Goal: Information Seeking & Learning: Learn about a topic

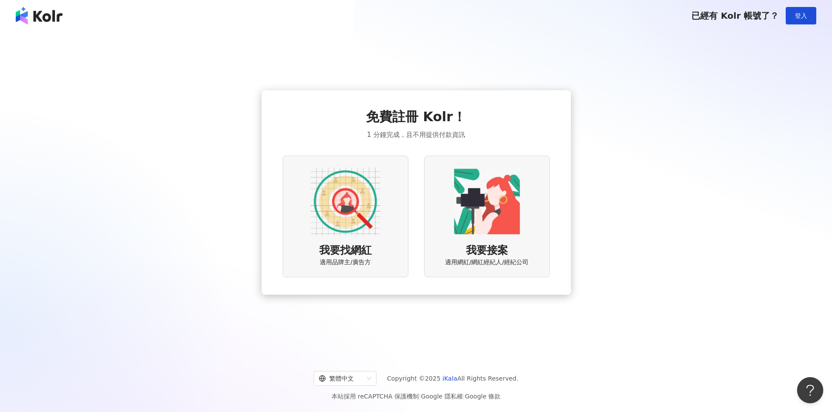
click at [353, 211] on img at bounding box center [345, 202] width 70 height 70
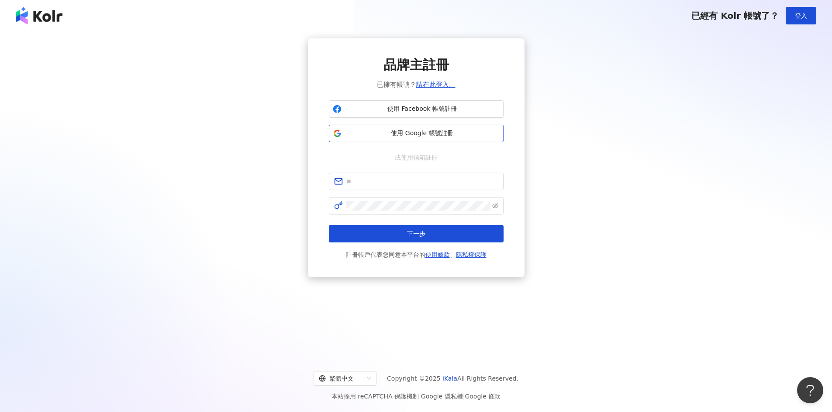
click at [406, 137] on span "使用 Google 帳號註冊" at bounding box center [422, 133] width 155 height 9
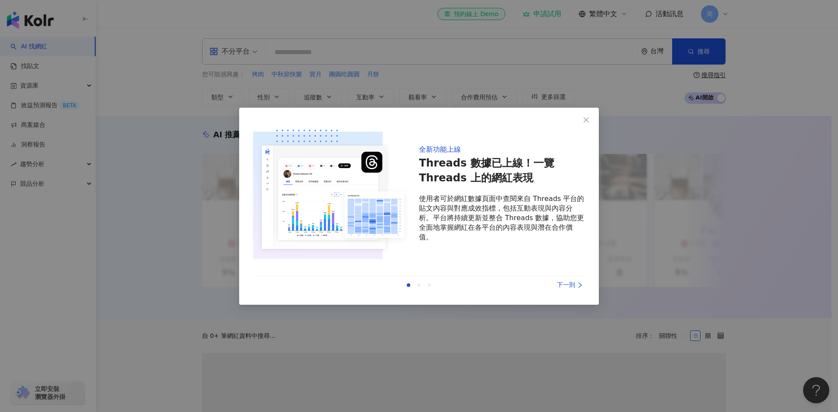
click at [564, 285] on div "下一則" at bounding box center [551, 286] width 65 height 10
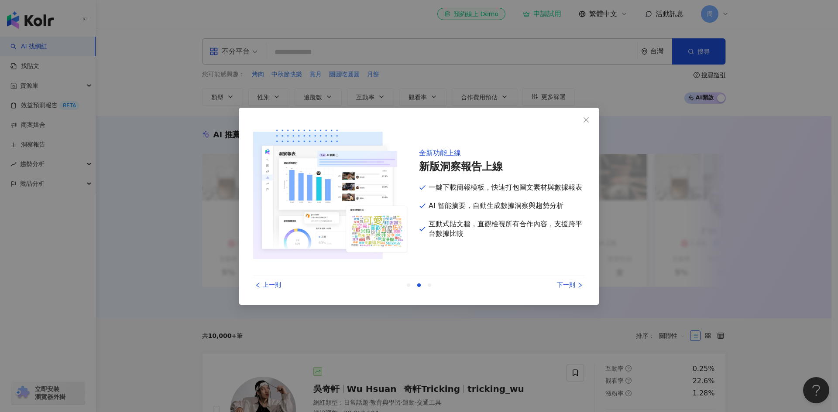
click at [264, 283] on div "上一則" at bounding box center [285, 286] width 65 height 10
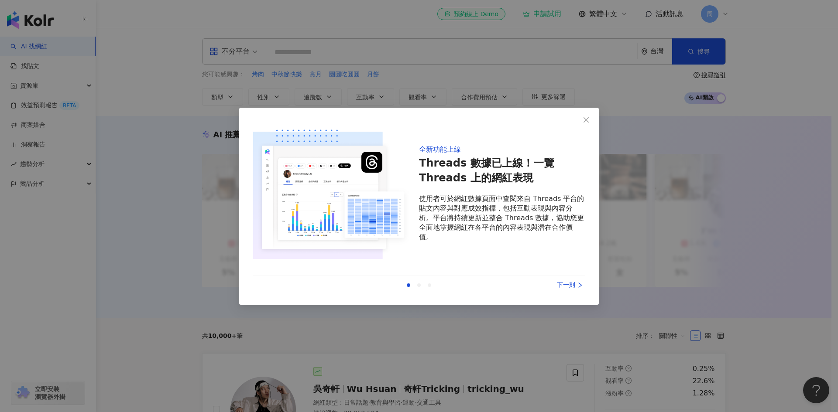
click at [570, 288] on div "下一則" at bounding box center [551, 286] width 65 height 10
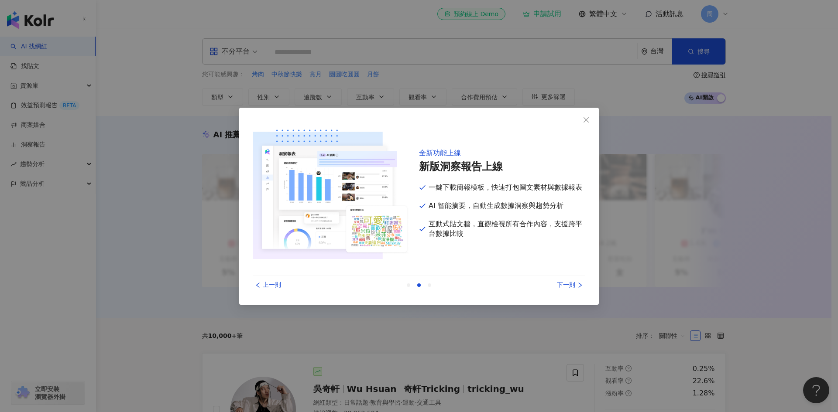
click at [570, 288] on div "下一則" at bounding box center [551, 286] width 65 height 10
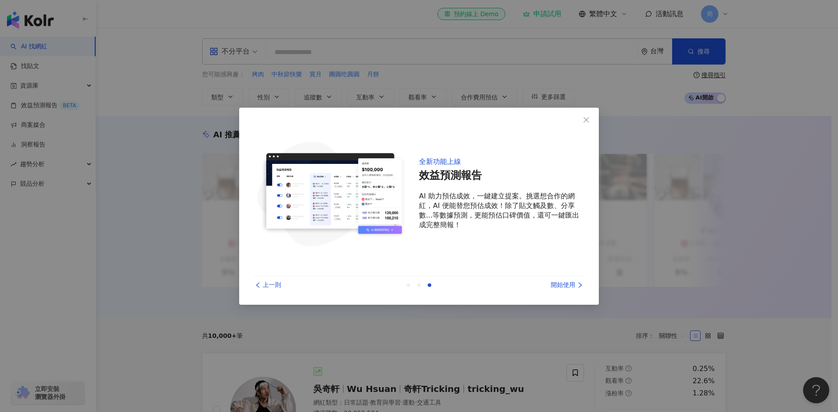
click at [569, 287] on div "開始使用" at bounding box center [551, 286] width 65 height 10
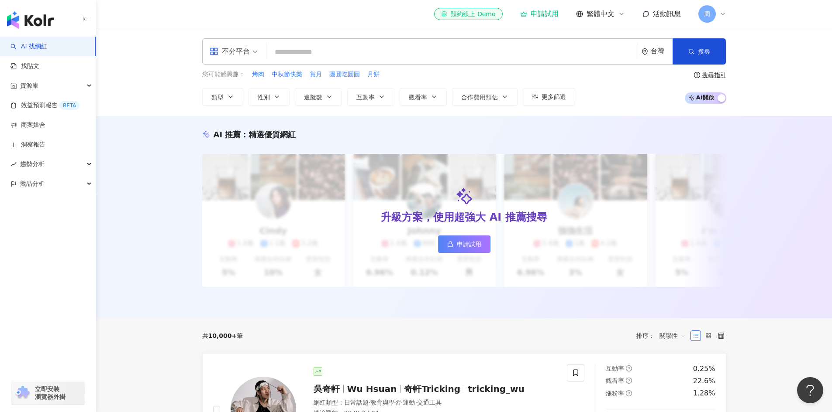
click at [300, 50] on input "search" at bounding box center [452, 52] width 364 height 17
click at [254, 52] on span "不分平台" at bounding box center [234, 52] width 48 height 14
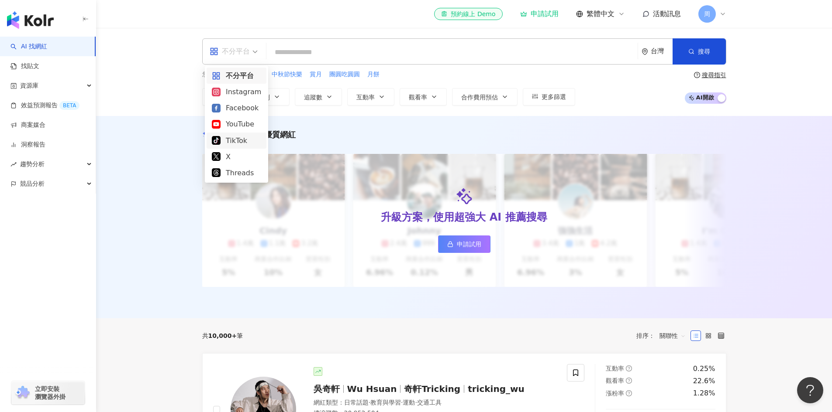
click at [240, 138] on div "TikTok" at bounding box center [236, 140] width 49 height 11
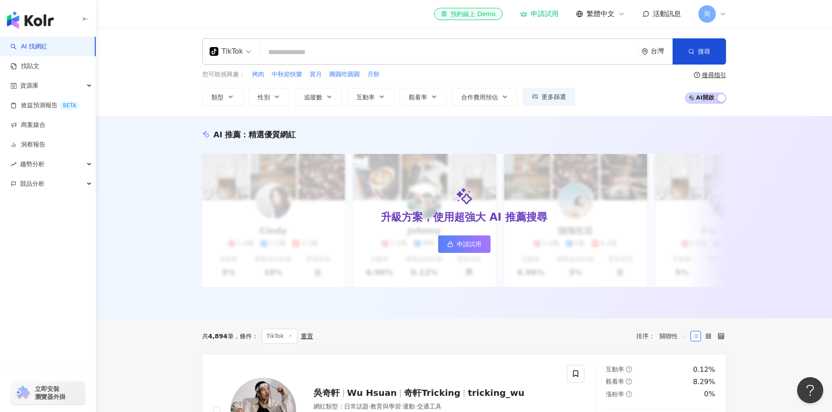
click at [705, 16] on span "周" at bounding box center [707, 14] width 6 height 10
click at [748, 12] on header "el-icon-cs 預約線上 Demo 申請試用 繁體中文 活動訊息 周" at bounding box center [464, 14] width 736 height 28
click at [444, 246] on link "申請試用" at bounding box center [464, 244] width 52 height 17
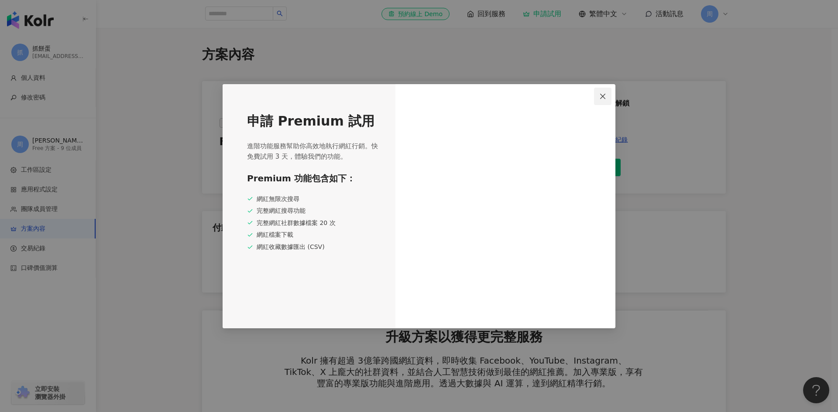
click at [606, 98] on icon "close" at bounding box center [602, 96] width 7 height 7
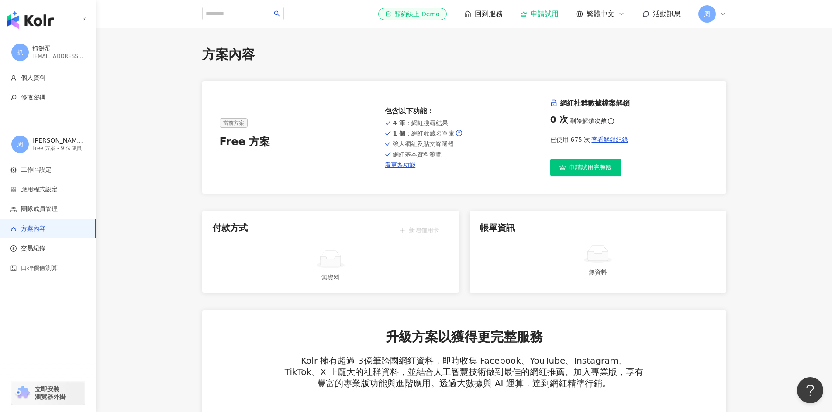
click at [44, 21] on img "button" at bounding box center [30, 19] width 47 height 17
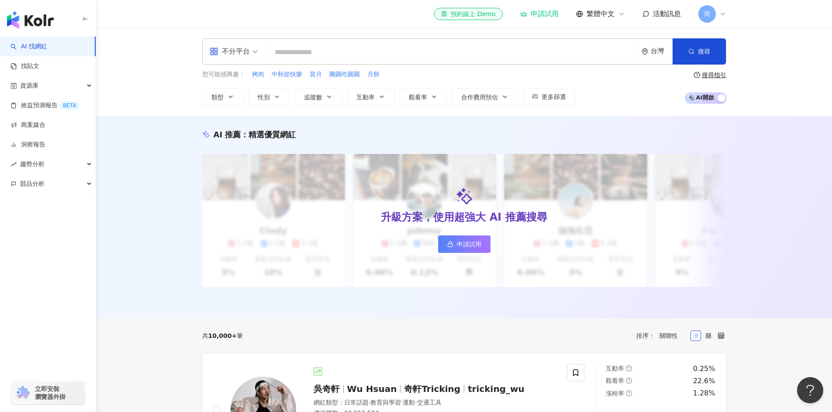
click at [245, 52] on div "不分平台" at bounding box center [230, 52] width 40 height 14
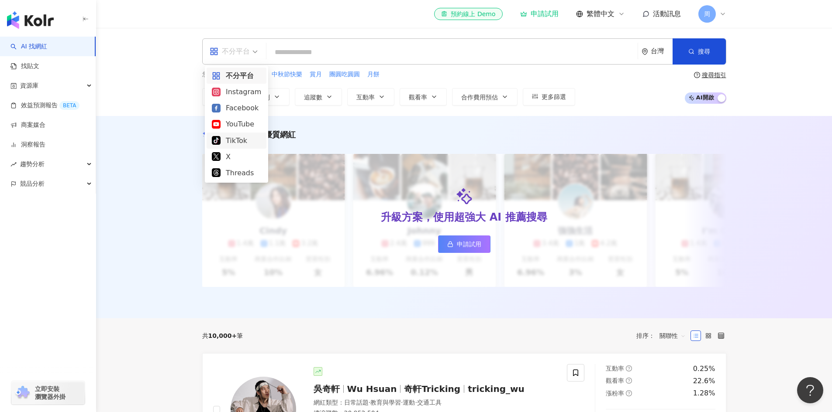
click at [233, 141] on div "TikTok" at bounding box center [236, 140] width 49 height 11
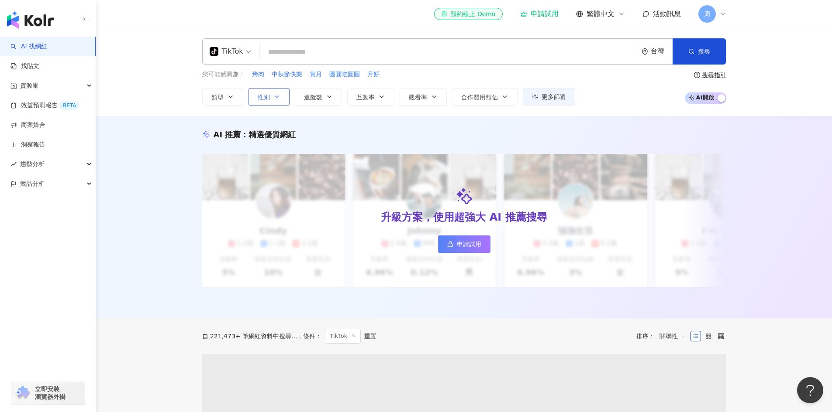
click at [282, 95] on button "性別" at bounding box center [268, 96] width 41 height 17
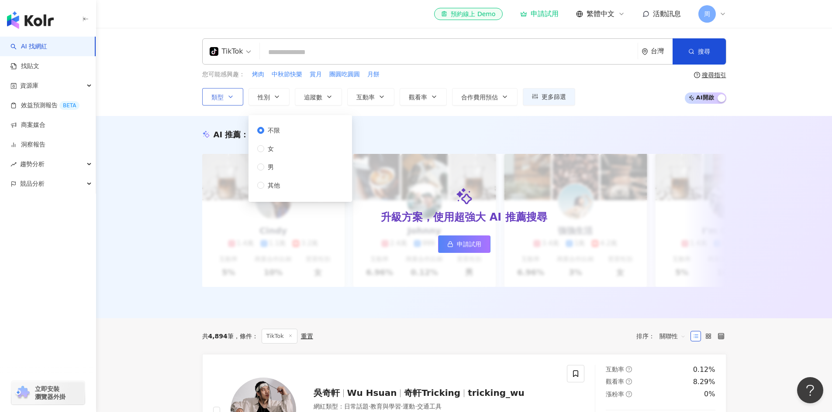
click at [234, 103] on button "類型" at bounding box center [222, 96] width 41 height 17
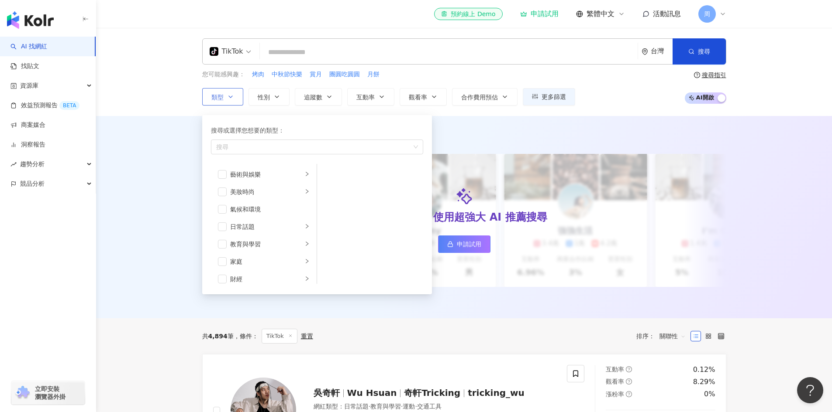
click at [231, 101] on button "類型 搜尋或選擇您想要的類型： 搜尋 藝術與娛樂 美妝時尚 氣候和環境 日常話題 教育與學習 家庭 財經 美食 命理占卜 遊戲 法政社會 生活風格 影視娛樂 …" at bounding box center [222, 96] width 41 height 17
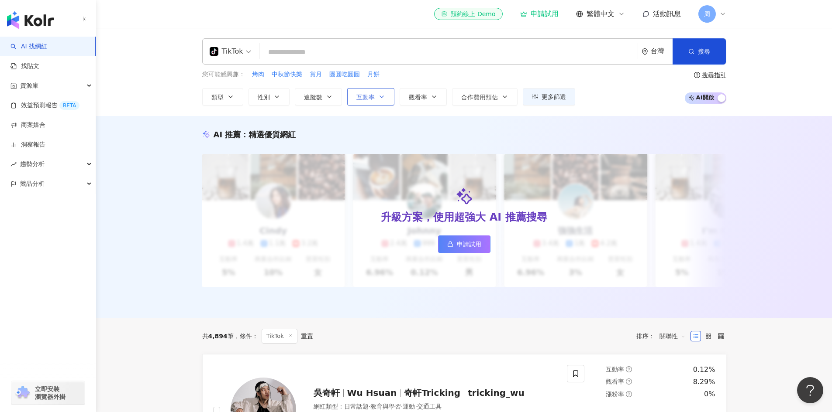
click at [354, 98] on button "互動率" at bounding box center [370, 96] width 47 height 17
click at [326, 96] on icon "button" at bounding box center [329, 96] width 7 height 7
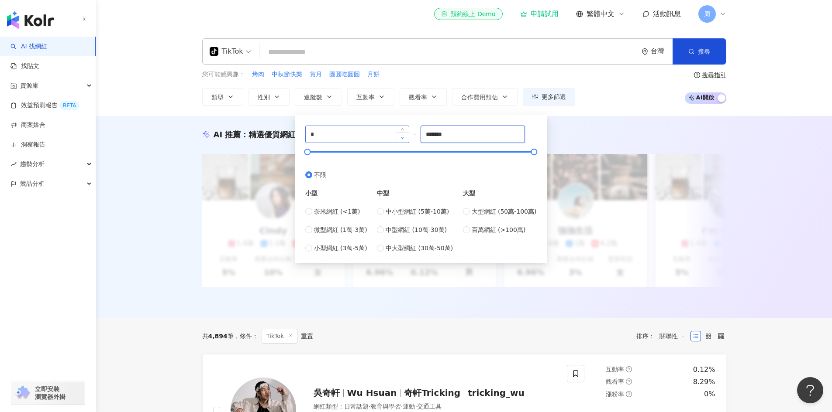
drag, startPoint x: 461, startPoint y: 137, endPoint x: 406, endPoint y: 141, distance: 56.0
click at [406, 141] on div "* - ******* 不限 小型 奈米網紅 (<1萬) 微型網紅 (1萬-3萬) 小型網紅 (3萬-5萬) 中型 中小型網紅 (5萬-10萬) 中型網紅 (…" at bounding box center [420, 189] width 231 height 127
click at [437, 229] on span "中型網紅 (10萬-30萬)" at bounding box center [415, 230] width 61 height 10
type input "******"
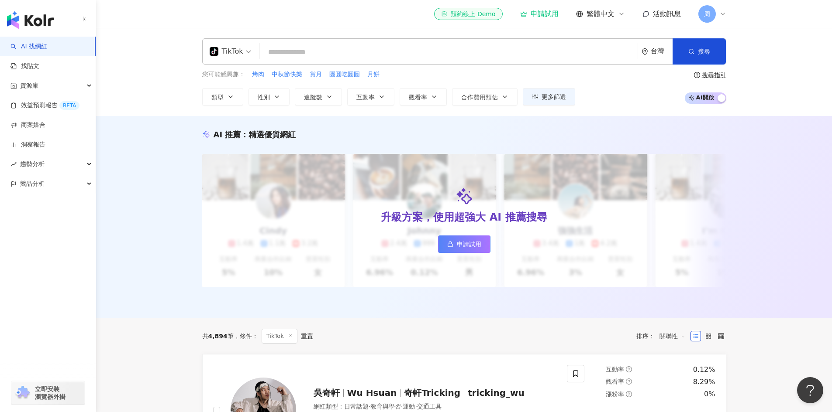
click at [459, 65] on div "TikTok 台灣 搜尋 您可能感興趣： 烤肉 中秋節快樂 賞月 團圓吃圓圓 月餅 類型 性別 追蹤數 互動率 觀看率 合作費用預估 更多篩選 不限 女 男 …" at bounding box center [464, 71] width 559 height 67
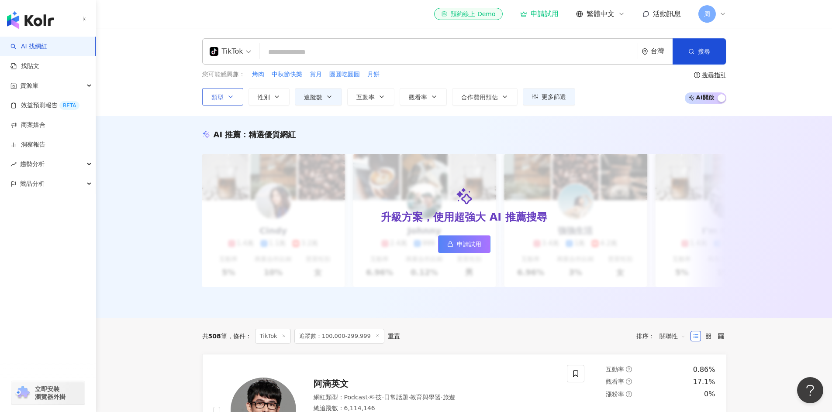
click at [232, 101] on button "類型" at bounding box center [222, 96] width 41 height 17
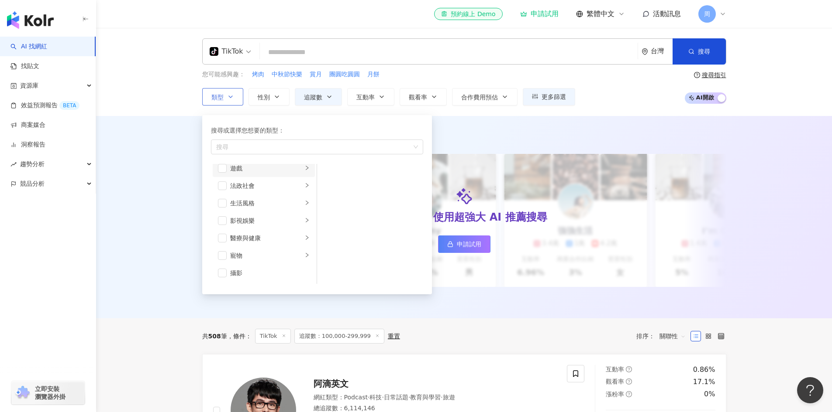
scroll to position [131, 0]
click at [220, 201] on span "button" at bounding box center [222, 200] width 9 height 9
click at [167, 95] on div "TikTok 台灣 搜尋 您可能感興趣： 烤肉 中秋節快樂 賞月 團圓吃圓圓 月餅 類型 搜尋或選擇您想要的類型： 遊戲 藝術與娛樂 美妝時尚 氣候和環境 日…" at bounding box center [464, 72] width 736 height 88
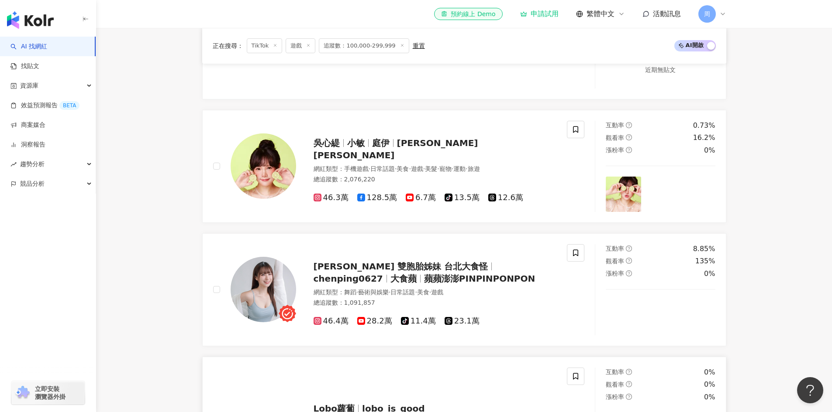
scroll to position [393, 0]
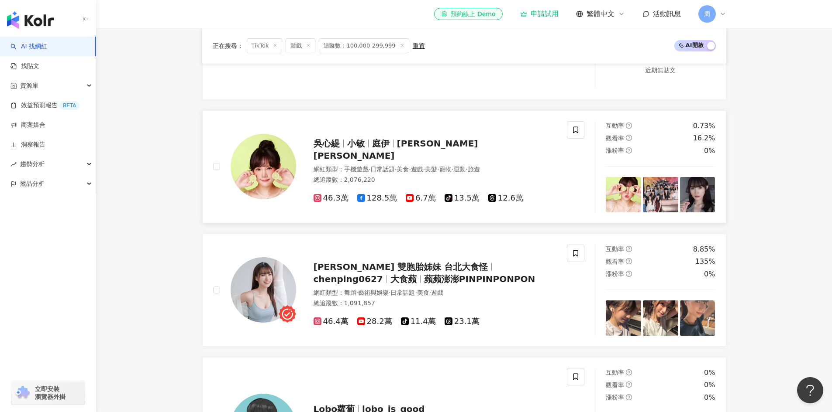
click at [365, 149] on span "小敏" at bounding box center [359, 143] width 25 height 10
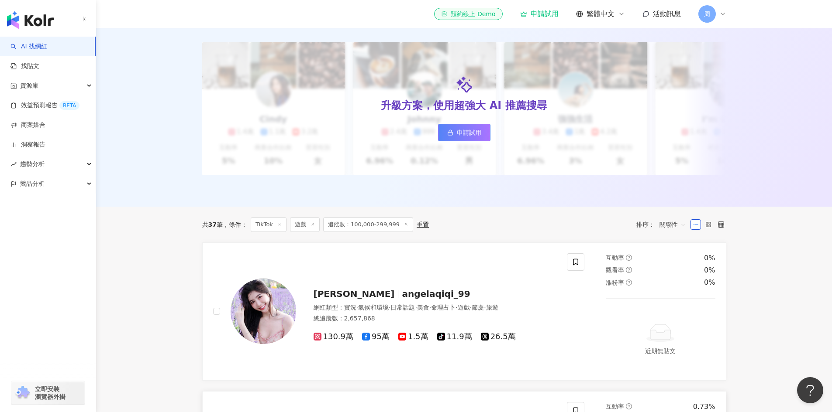
scroll to position [0, 0]
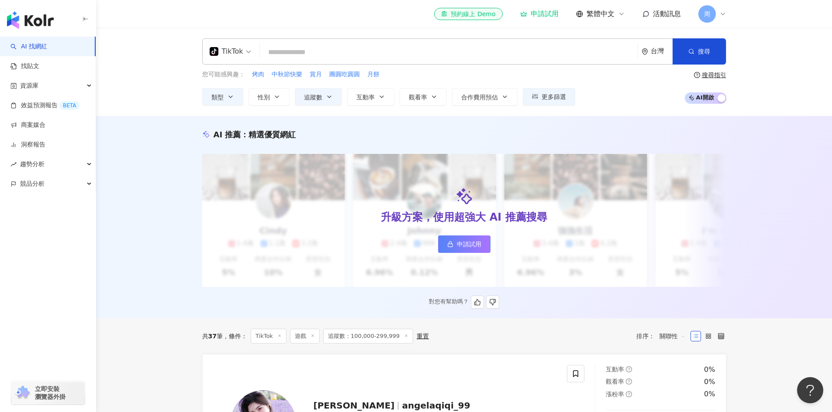
click at [457, 246] on span "申請試用" at bounding box center [469, 244] width 24 height 7
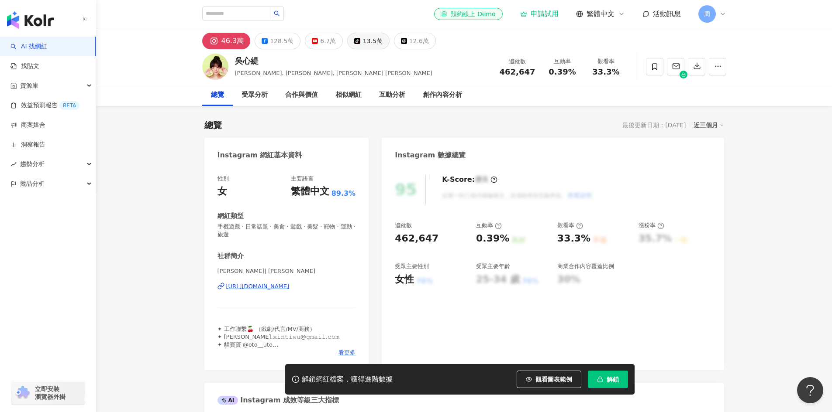
click at [367, 44] on div "13.5萬" at bounding box center [372, 41] width 20 height 12
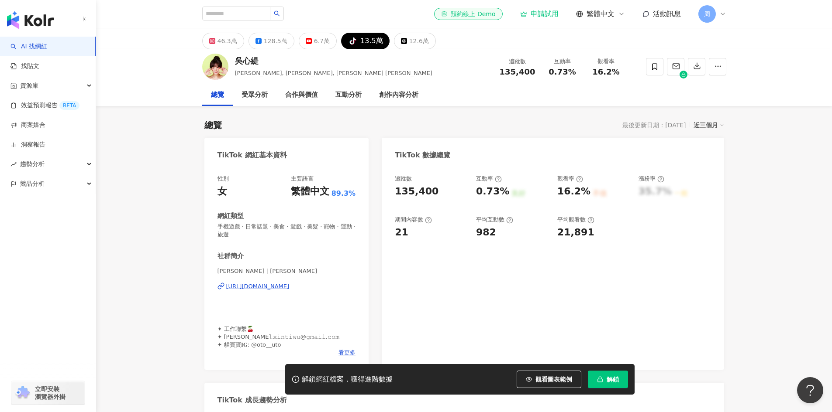
click at [266, 287] on div "https://www.tiktok.com/share/user/6513139350024142849" at bounding box center [257, 287] width 63 height 8
